Goal: Task Accomplishment & Management: Find specific page/section

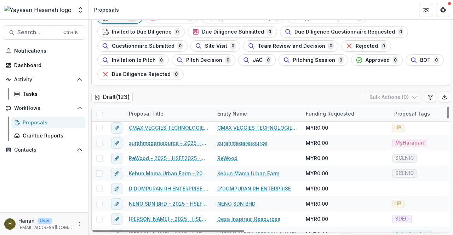
scroll to position [1204, 0]
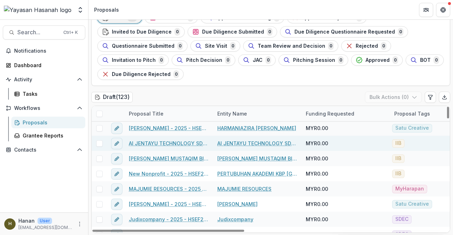
click at [174, 142] on link "AI JENTAYU TECHNOLOGY SDN BHD - 2025 - HSEF2025 - Iskandar Investment Berhad" at bounding box center [169, 143] width 80 height 7
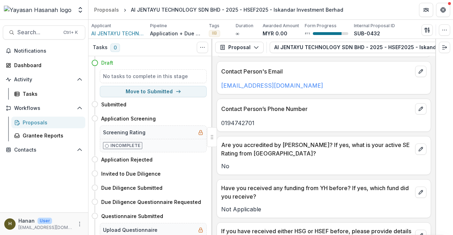
scroll to position [12, 0]
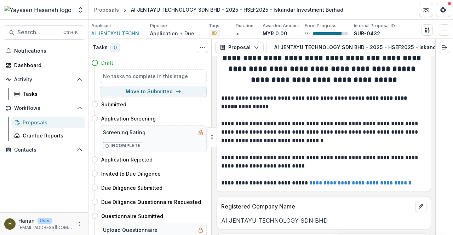
click at [54, 122] on div "Proposals" at bounding box center [51, 122] width 57 height 7
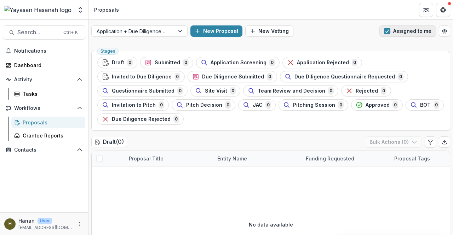
click at [409, 26] on button "Assigned to me" at bounding box center [407, 30] width 57 height 11
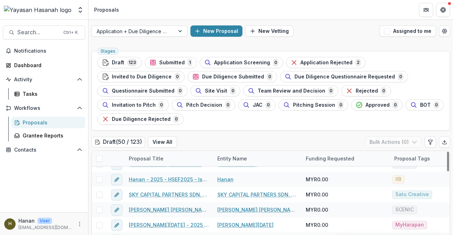
scroll to position [71, 0]
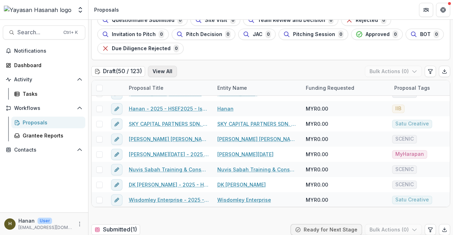
click at [165, 72] on button "View All" at bounding box center [162, 71] width 29 height 11
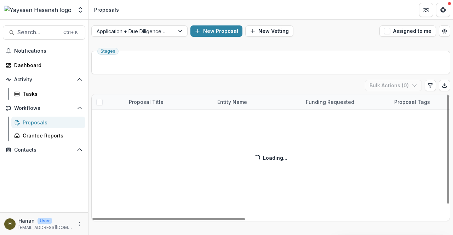
scroll to position [16, 0]
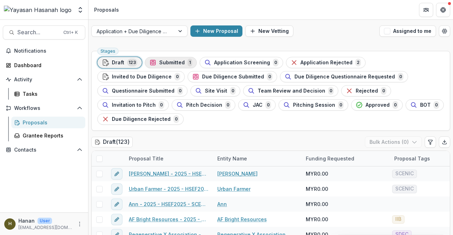
click at [176, 59] on div "Submitted 1" at bounding box center [170, 63] width 43 height 8
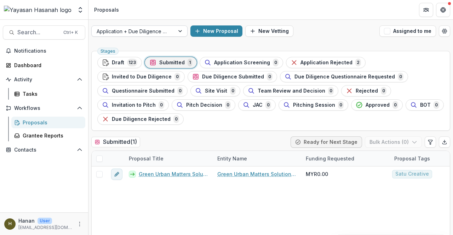
click at [161, 31] on div at bounding box center [133, 31] width 73 height 9
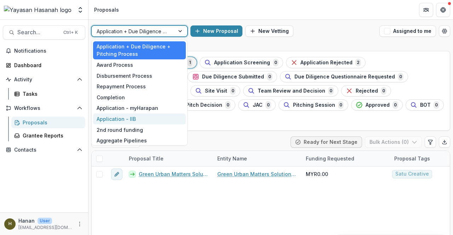
click at [170, 116] on div "Application - IIB" at bounding box center [139, 119] width 93 height 11
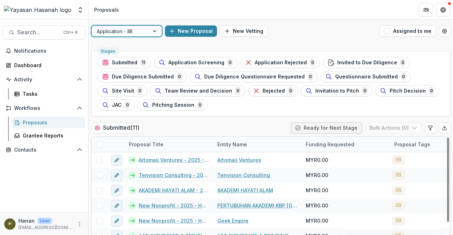
click at [139, 32] on div at bounding box center [120, 31] width 47 height 9
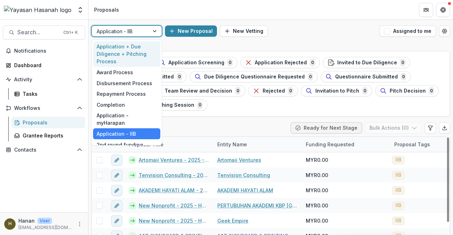
click at [140, 44] on div "Application + Due Diligence + Pitching Process" at bounding box center [126, 54] width 67 height 26
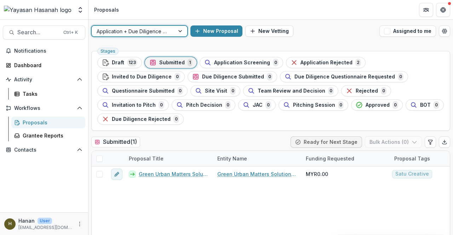
click at [155, 33] on div at bounding box center [133, 31] width 73 height 9
click at [49, 178] on div "Notifications Dashboard Activity Tasks Workflows Proposals Grantee Reports Cont…" at bounding box center [44, 128] width 88 height 167
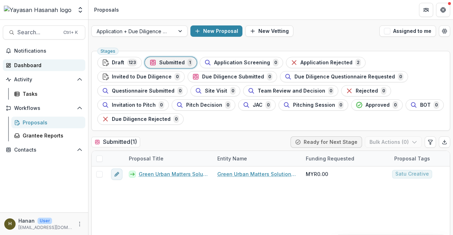
click at [49, 68] on div "Dashboard" at bounding box center [46, 65] width 65 height 7
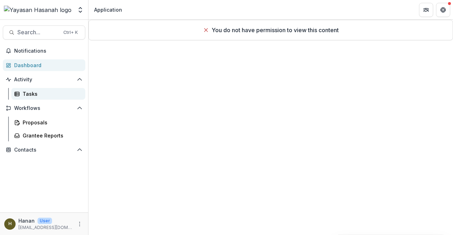
click at [52, 96] on div "Tasks" at bounding box center [51, 93] width 57 height 7
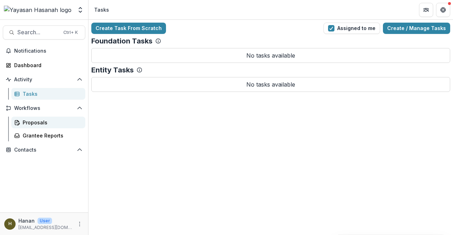
click at [59, 124] on div "Proposals" at bounding box center [51, 122] width 57 height 7
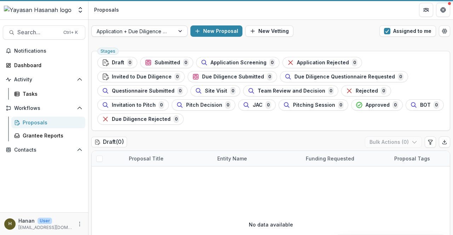
click at [157, 35] on div "Application + Due Diligence + Pitching Process" at bounding box center [133, 31] width 83 height 10
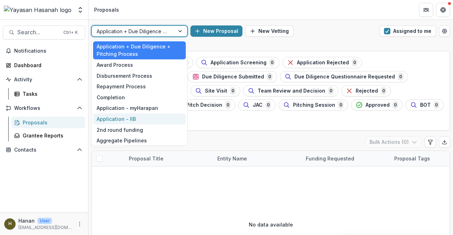
click at [154, 118] on div "Application - IIB" at bounding box center [139, 119] width 93 height 11
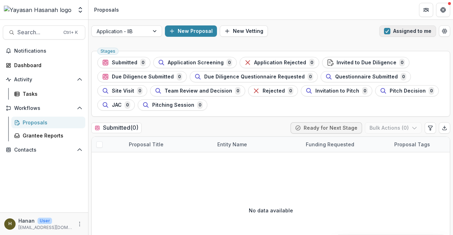
click at [392, 32] on button "Assigned to me" at bounding box center [407, 30] width 57 height 11
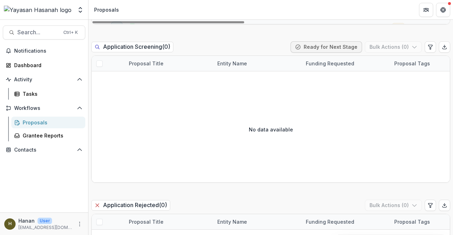
scroll to position [248, 0]
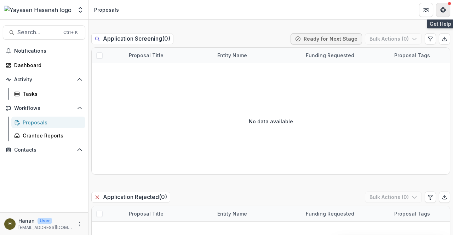
click at [437, 8] on button "Get Help" at bounding box center [443, 10] width 14 height 14
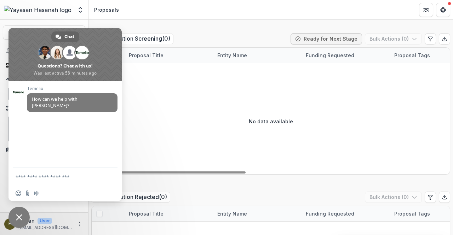
click at [167, 149] on div "No data available" at bounding box center [271, 121] width 358 height 106
click at [23, 211] on span "Close chat" at bounding box center [18, 217] width 21 height 21
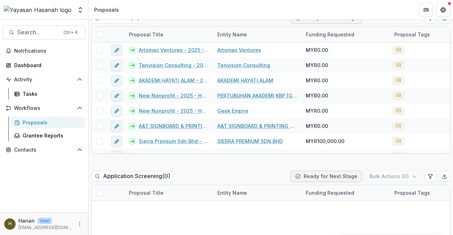
scroll to position [0, 0]
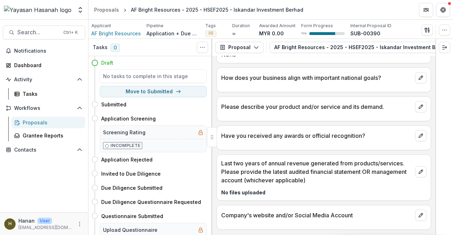
scroll to position [1349, 0]
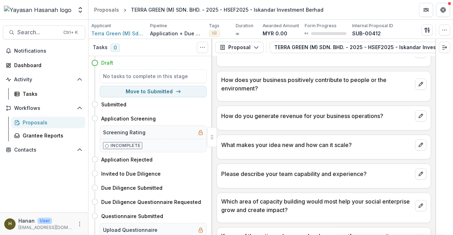
scroll to position [797, 0]
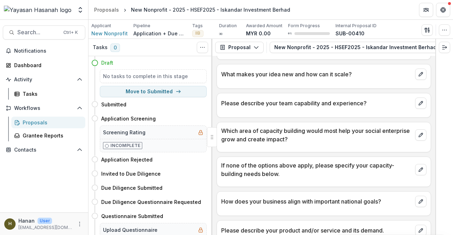
scroll to position [797, 0]
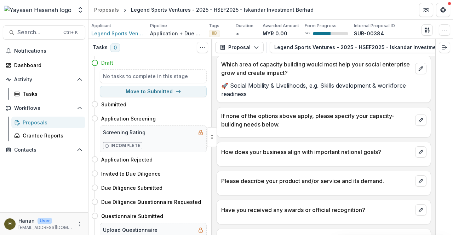
scroll to position [924, 0]
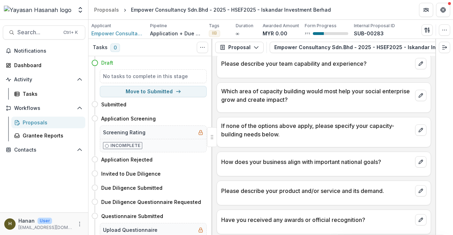
scroll to position [898, 0]
